Goal: Navigation & Orientation: Find specific page/section

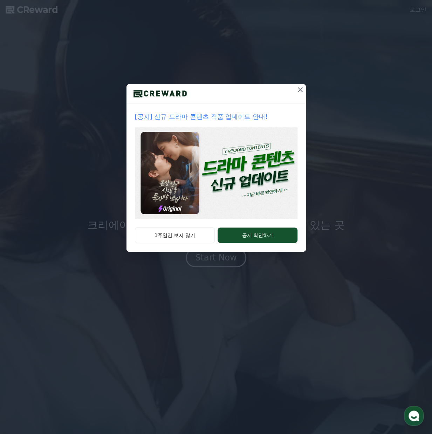
click at [300, 92] on icon at bounding box center [300, 90] width 8 height 8
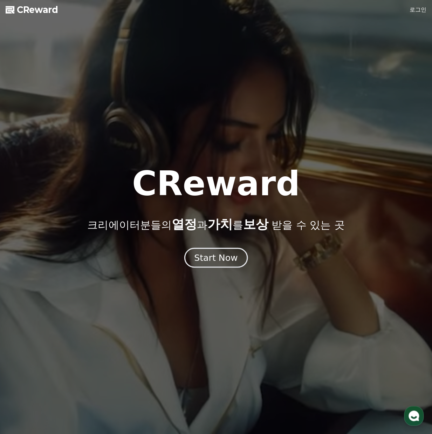
click at [207, 249] on button "Start Now" at bounding box center [215, 258] width 63 height 20
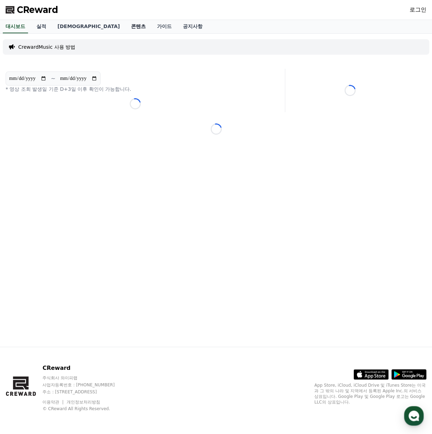
click at [126, 25] on link "콘텐츠" at bounding box center [139, 26] width 26 height 13
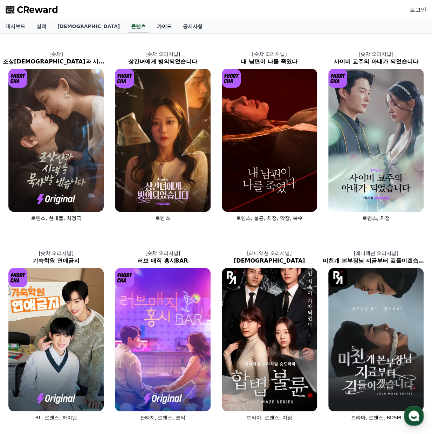
click at [152, 26] on link "가이드" at bounding box center [165, 26] width 26 height 13
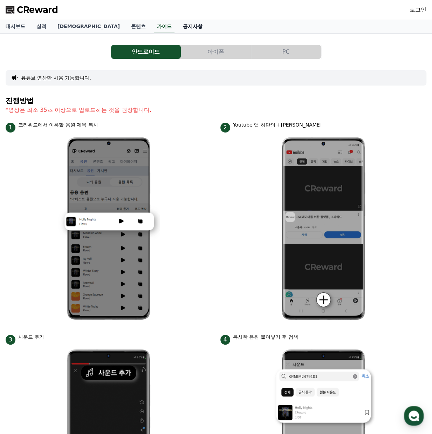
click at [177, 26] on link "공지사항" at bounding box center [192, 26] width 31 height 13
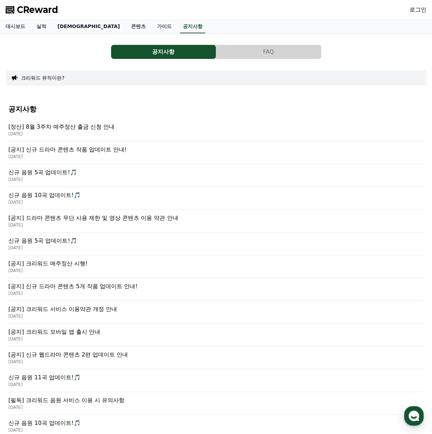
click at [70, 23] on link "[DEMOGRAPHIC_DATA]" at bounding box center [89, 26] width 74 height 13
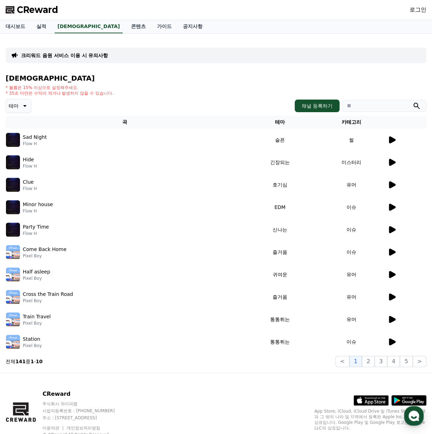
click at [388, 142] on icon at bounding box center [392, 140] width 8 height 8
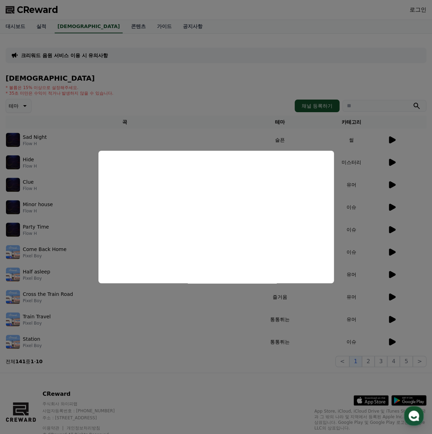
click at [215, 102] on button "close modal" at bounding box center [216, 217] width 432 height 434
